Goal: Transaction & Acquisition: Purchase product/service

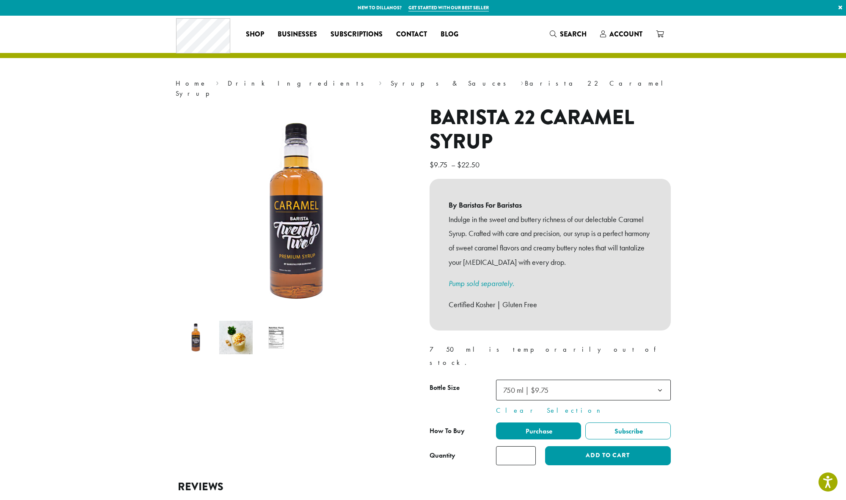
click at [220, 320] on img at bounding box center [235, 336] width 33 height 33
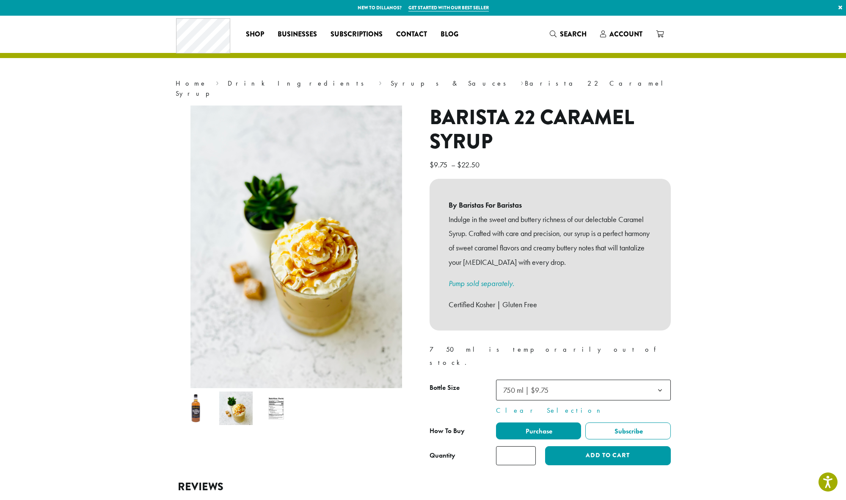
click at [270, 391] on img at bounding box center [276, 407] width 33 height 33
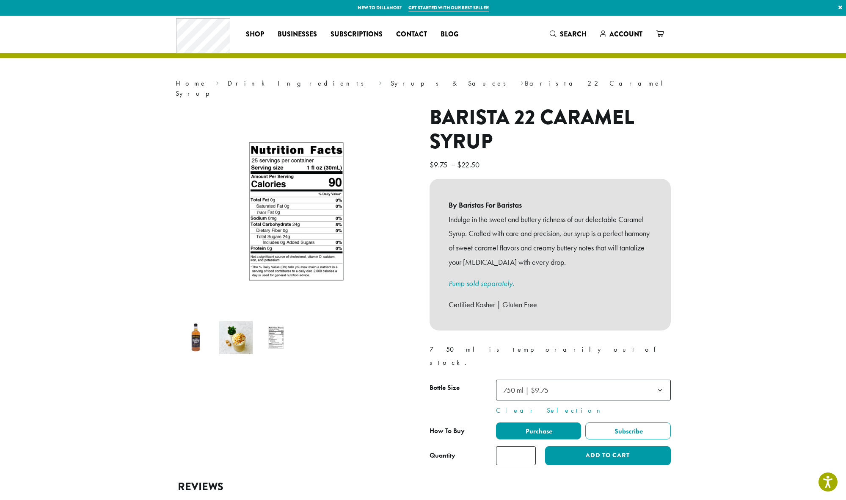
click at [197, 332] on img at bounding box center [195, 336] width 33 height 33
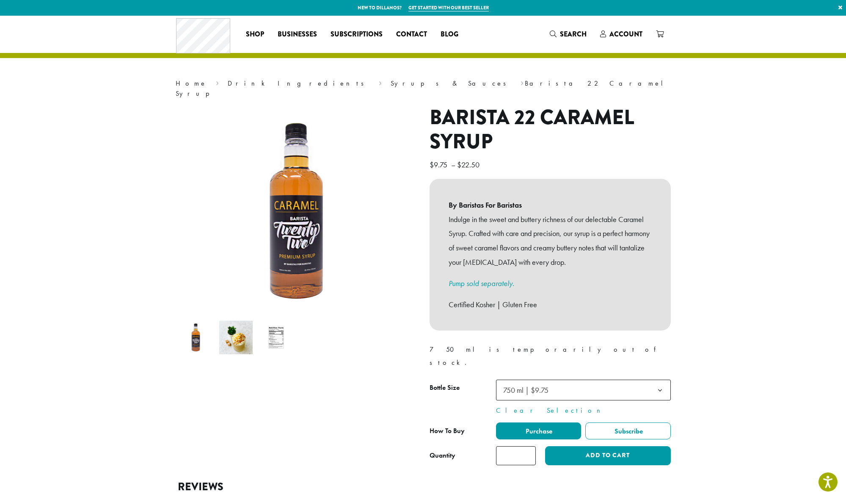
click at [658, 380] on b at bounding box center [660, 390] width 21 height 21
click at [592, 446] on button "Add to cart" at bounding box center [607, 455] width 125 height 19
click at [663, 33] on icon at bounding box center [660, 33] width 8 height 7
click at [598, 446] on button "Add to cart" at bounding box center [607, 455] width 125 height 19
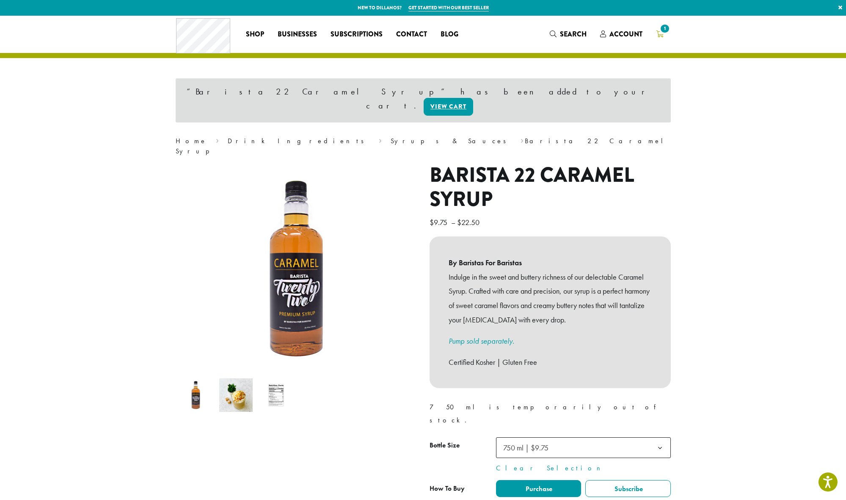
click at [662, 31] on span "1" at bounding box center [664, 28] width 11 height 11
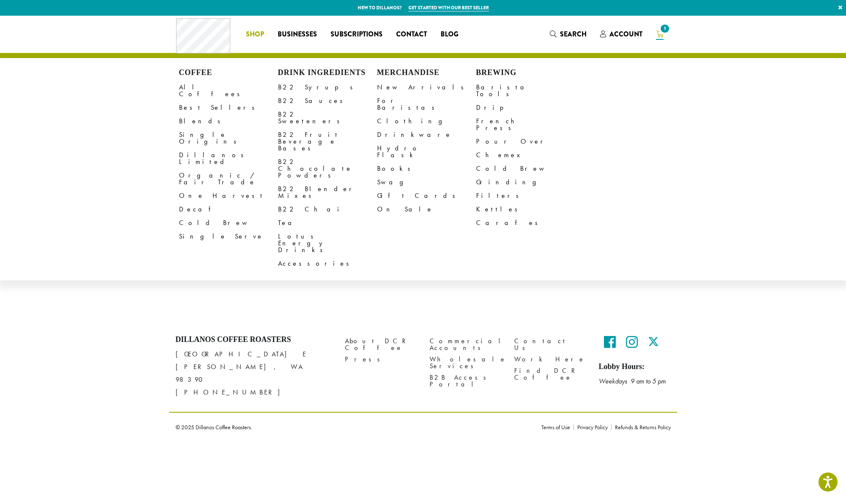
click at [258, 33] on span "Shop" at bounding box center [255, 34] width 18 height 11
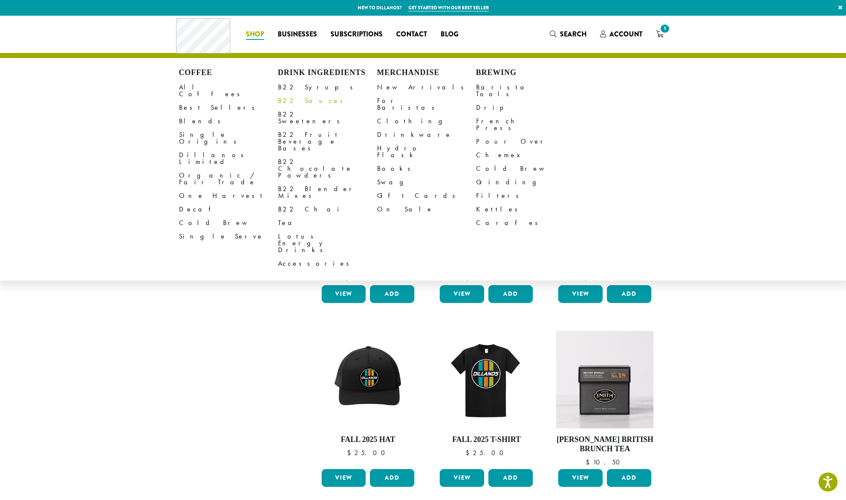
click at [303, 99] on link "B22 Sauces" at bounding box center [327, 101] width 99 height 14
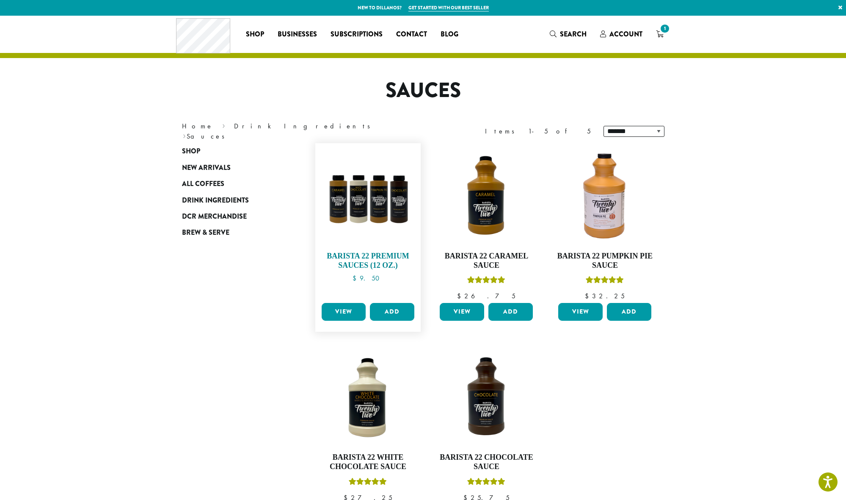
click at [387, 207] on img at bounding box center [367, 195] width 97 height 97
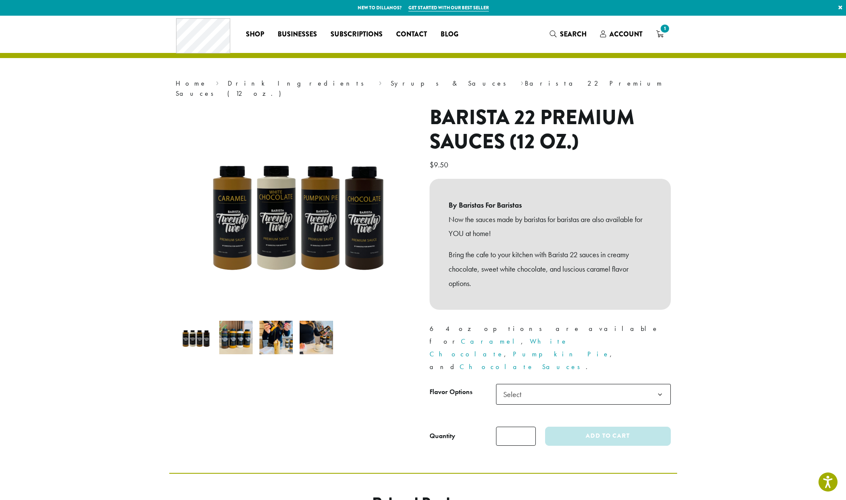
click at [574, 384] on span "Select" at bounding box center [583, 394] width 175 height 21
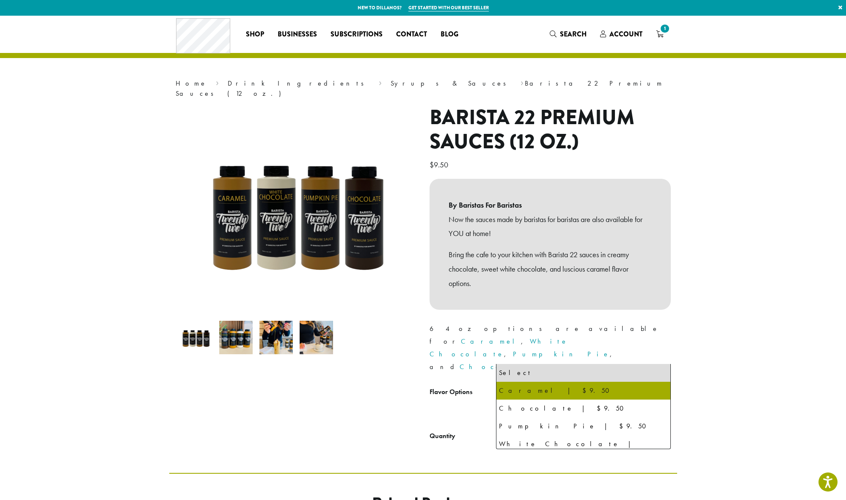
select select "*******"
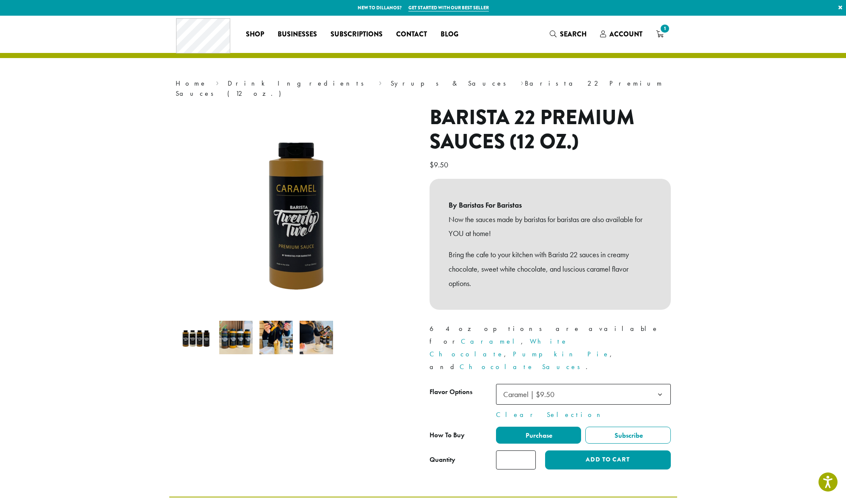
click at [238, 327] on img at bounding box center [235, 336] width 33 height 33
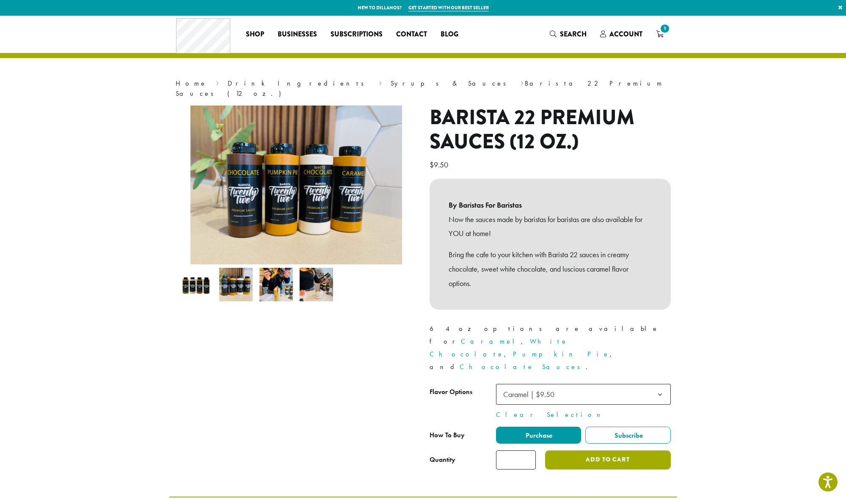
click at [596, 450] on button "Add to cart" at bounding box center [607, 459] width 125 height 19
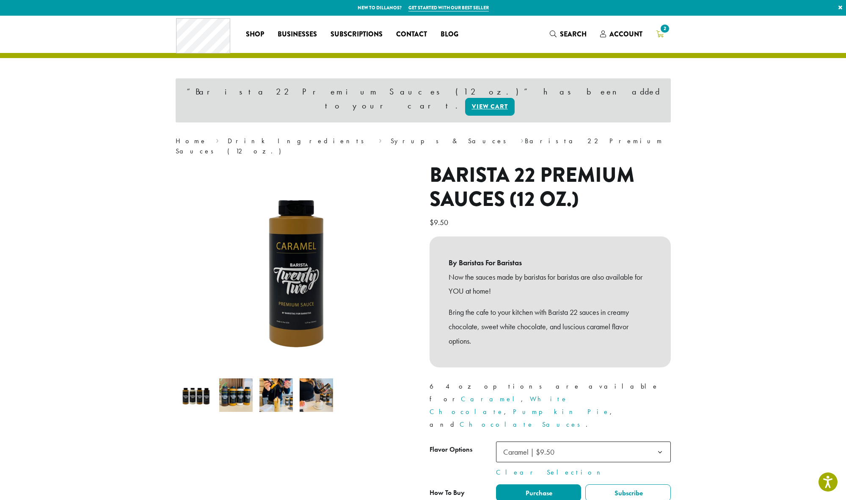
click at [664, 30] on span "2" at bounding box center [664, 28] width 11 height 11
